Goal: Check status: Check status

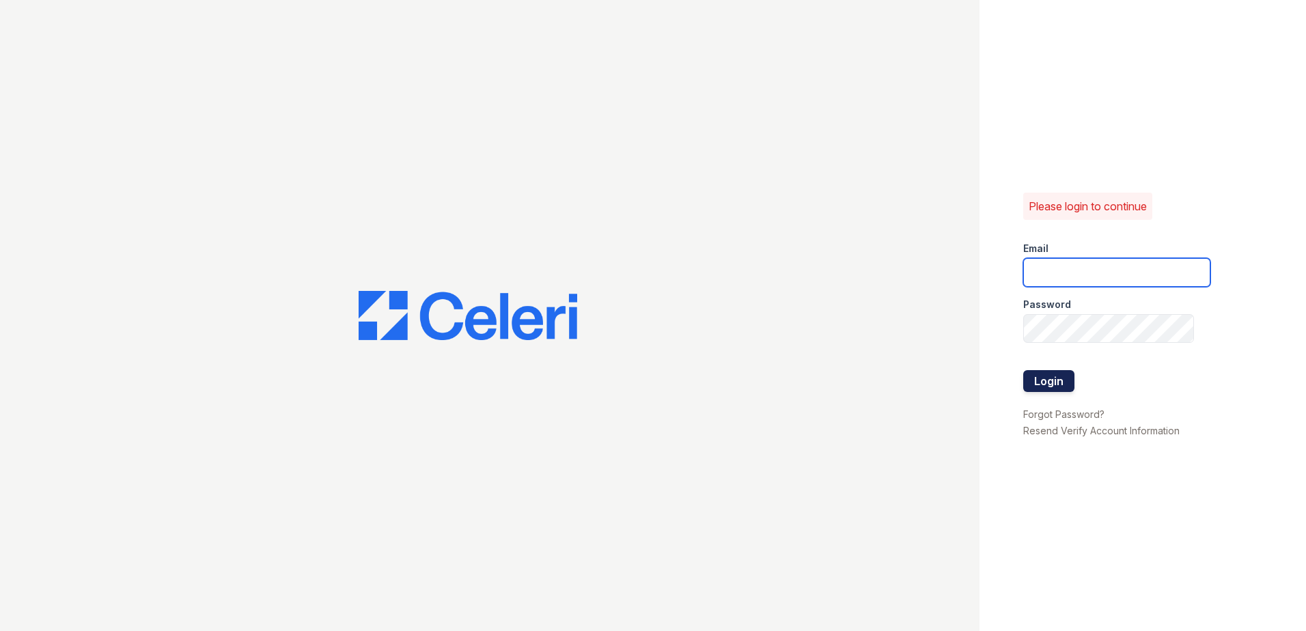
type input "[EMAIL_ADDRESS][DOMAIN_NAME]"
click at [1030, 380] on button "Login" at bounding box center [1048, 381] width 51 height 22
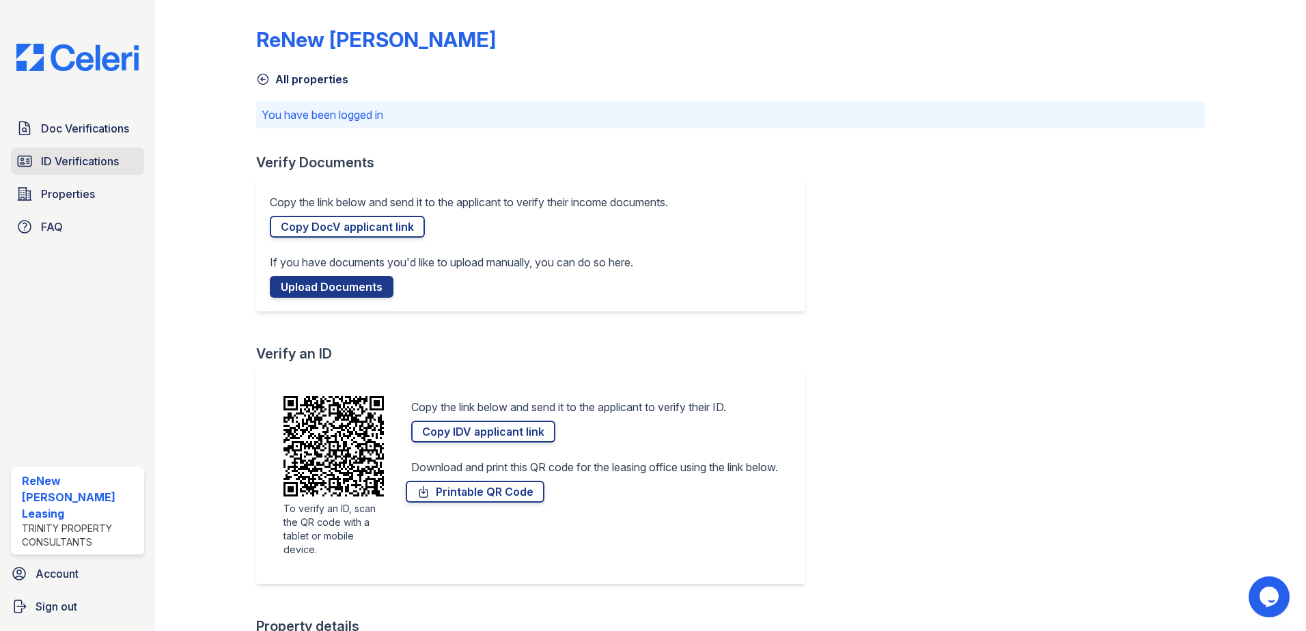
click at [39, 162] on link "ID Verifications" at bounding box center [77, 160] width 133 height 27
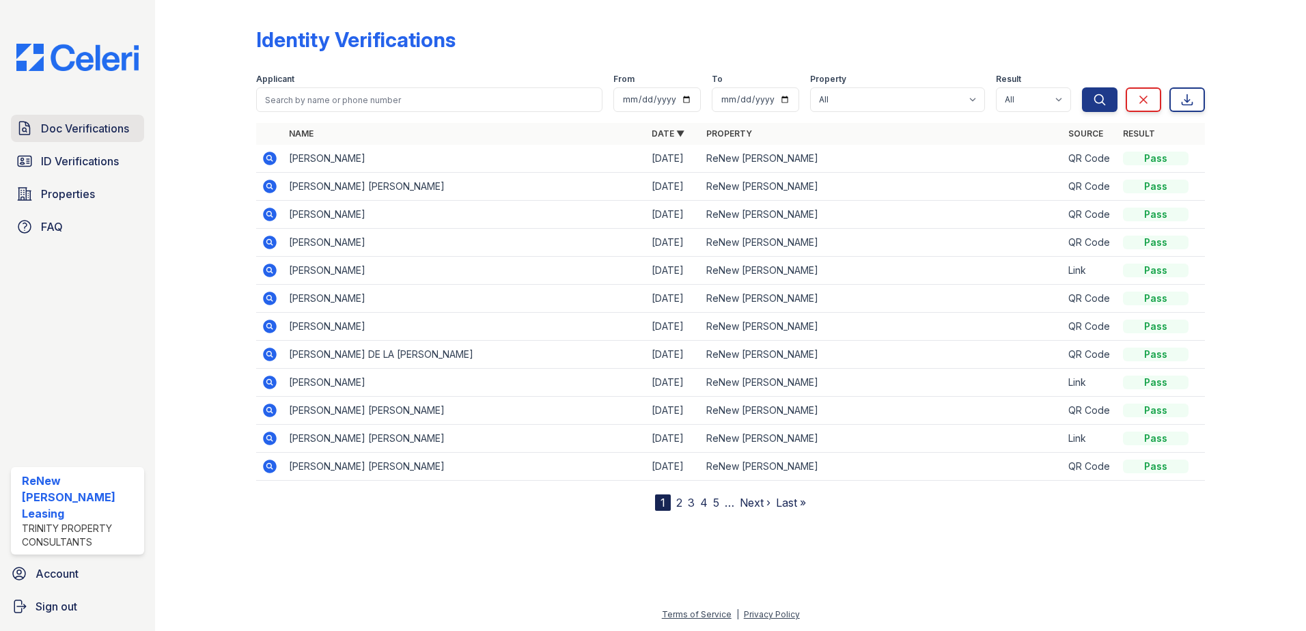
drag, startPoint x: 82, startPoint y: 122, endPoint x: 94, endPoint y: 122, distance: 11.6
click at [83, 122] on span "Doc Verifications" at bounding box center [85, 128] width 88 height 16
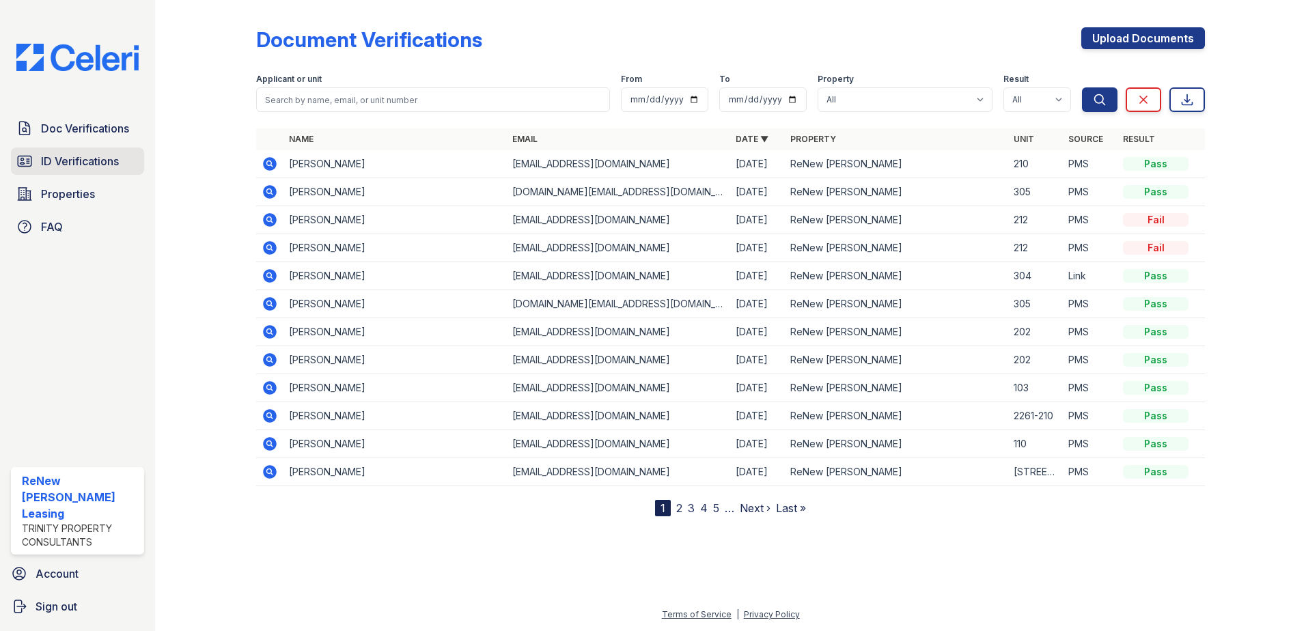
click at [132, 158] on link "ID Verifications" at bounding box center [77, 160] width 133 height 27
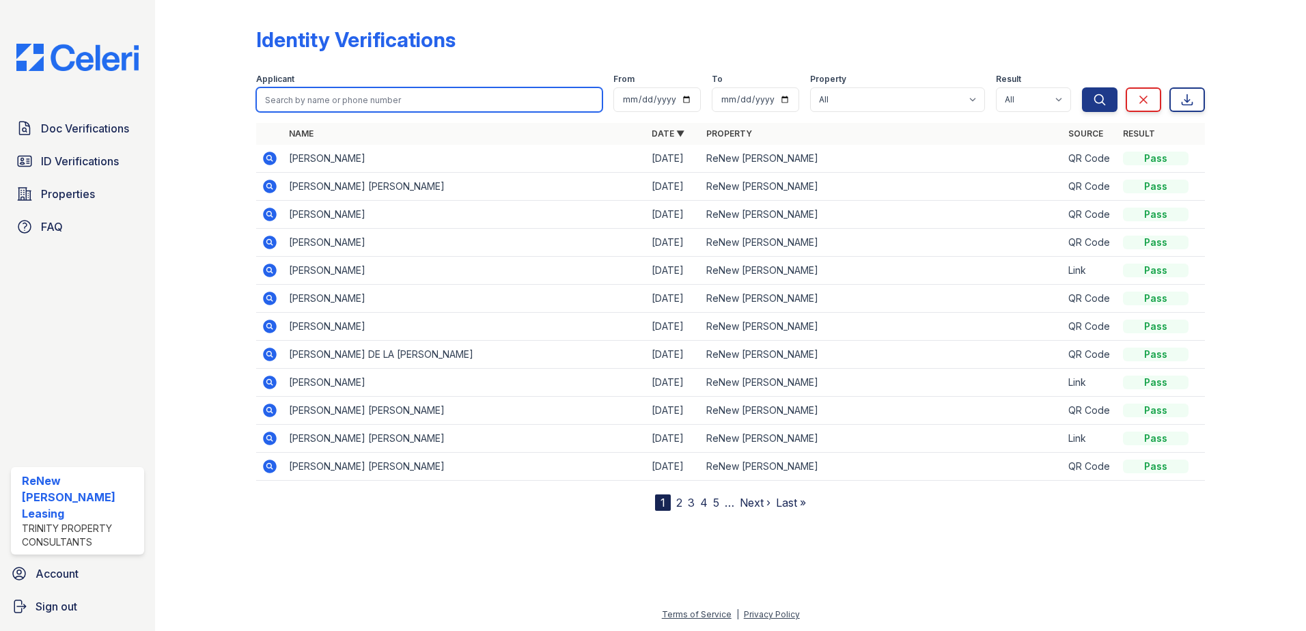
click at [376, 88] on input "search" at bounding box center [429, 99] width 346 height 25
type input "aidan"
click at [1082, 87] on button "Search" at bounding box center [1100, 99] width 36 height 25
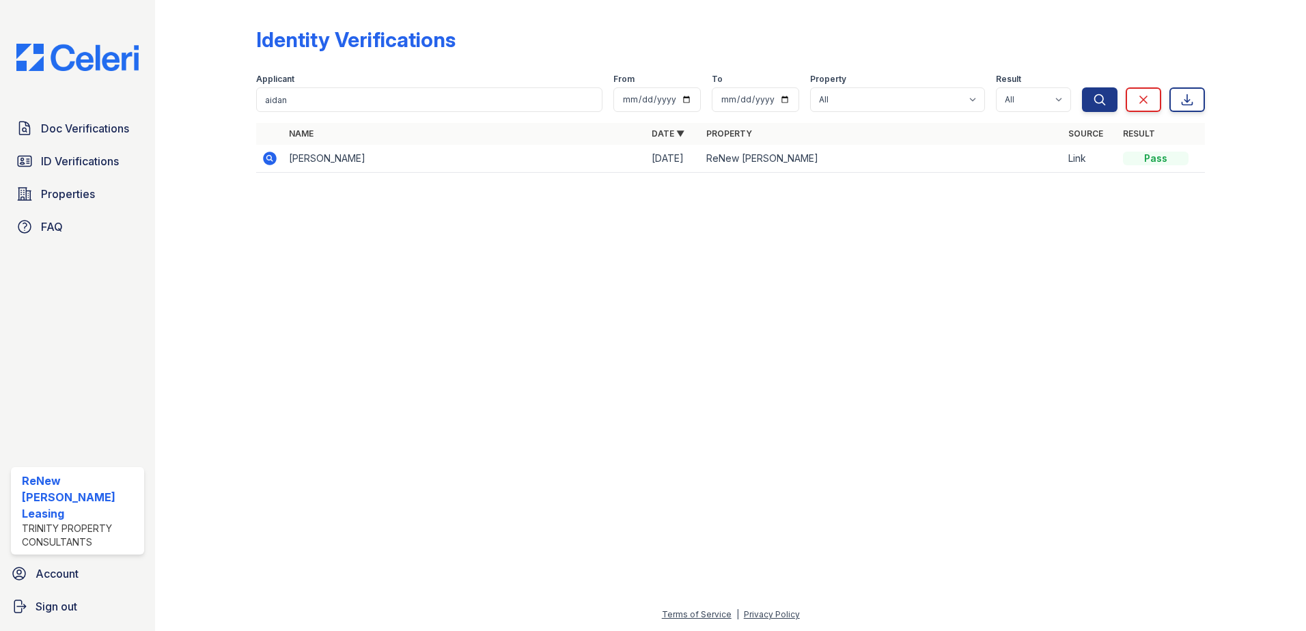
click at [261, 158] on td at bounding box center [269, 159] width 27 height 28
click at [267, 162] on icon at bounding box center [270, 159] width 14 height 14
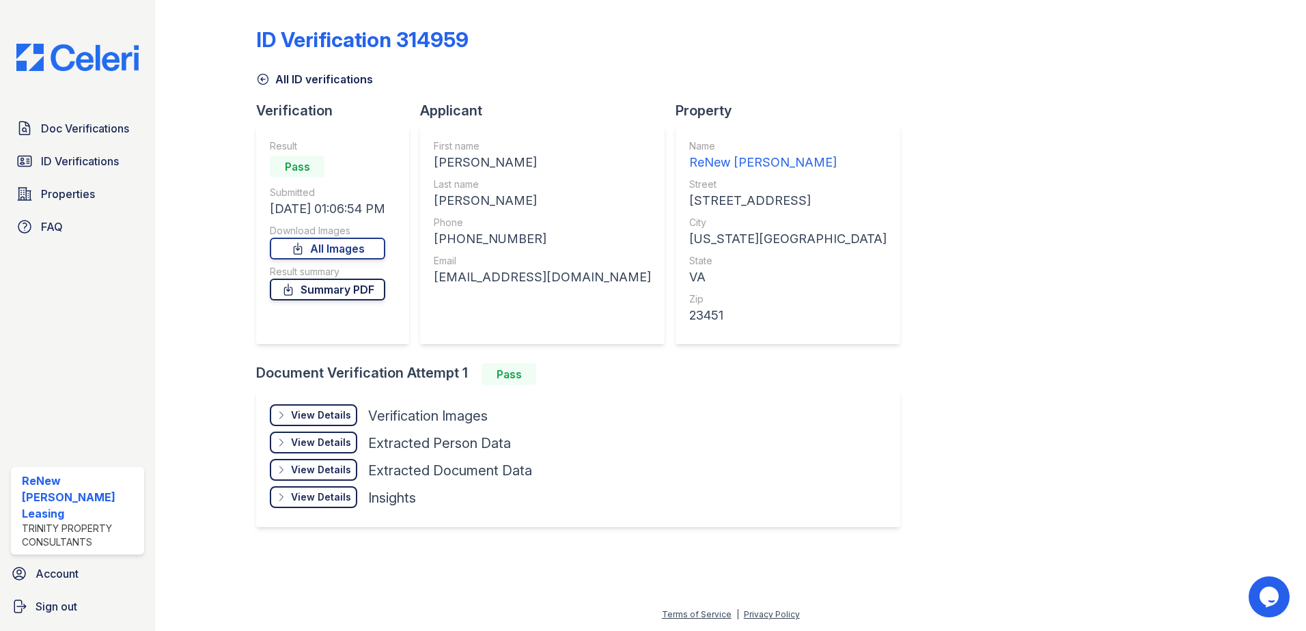
click at [368, 293] on link "Summary PDF" at bounding box center [327, 290] width 115 height 22
